Goal: Find specific page/section: Find specific page/section

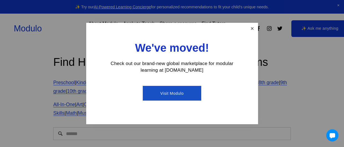
click at [256, 29] on link "Close" at bounding box center [253, 29] width 10 height 10
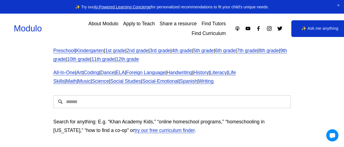
scroll to position [32, 0]
click at [279, 53] on link "8th grade" at bounding box center [269, 51] width 21 height 6
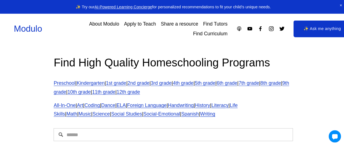
click at [338, 8] on span "Close Announcement" at bounding box center [338, 5] width 11 height 11
